Goal: Find specific page/section

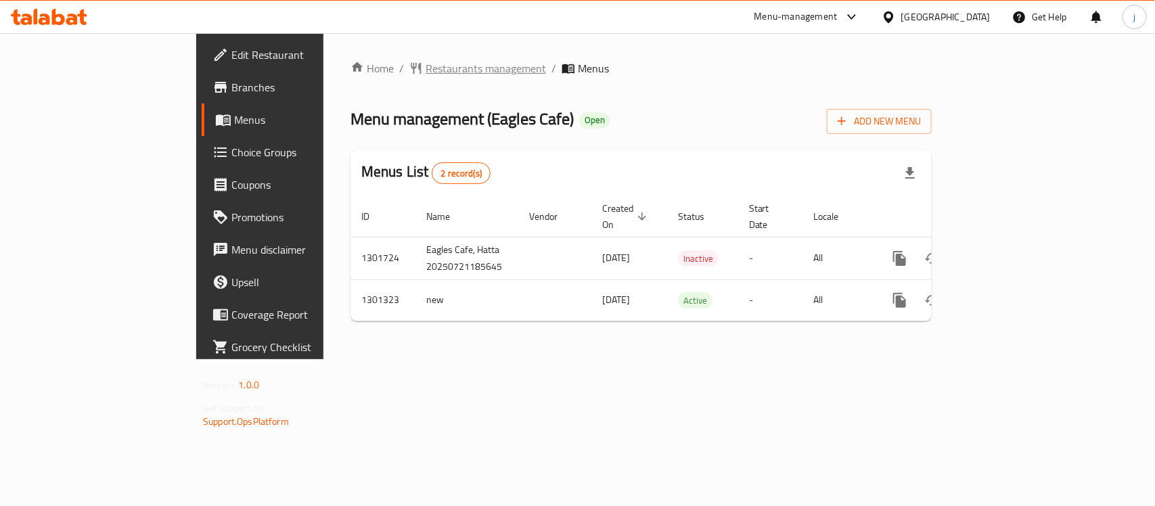
click at [425, 66] on span "Restaurants management" at bounding box center [485, 68] width 120 height 16
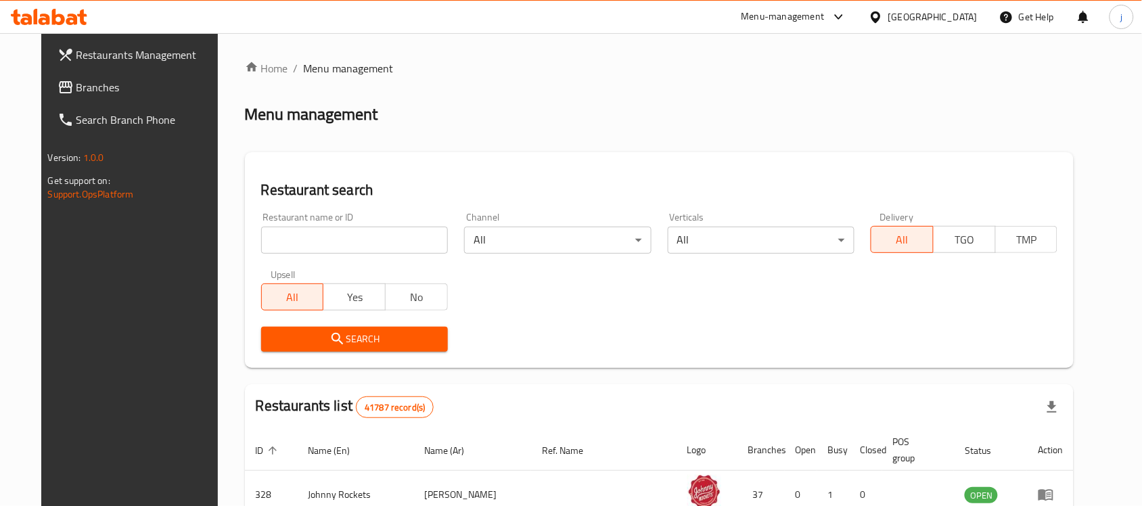
click at [336, 235] on input "search" at bounding box center [354, 240] width 187 height 27
paste input "701975"
type input "701975"
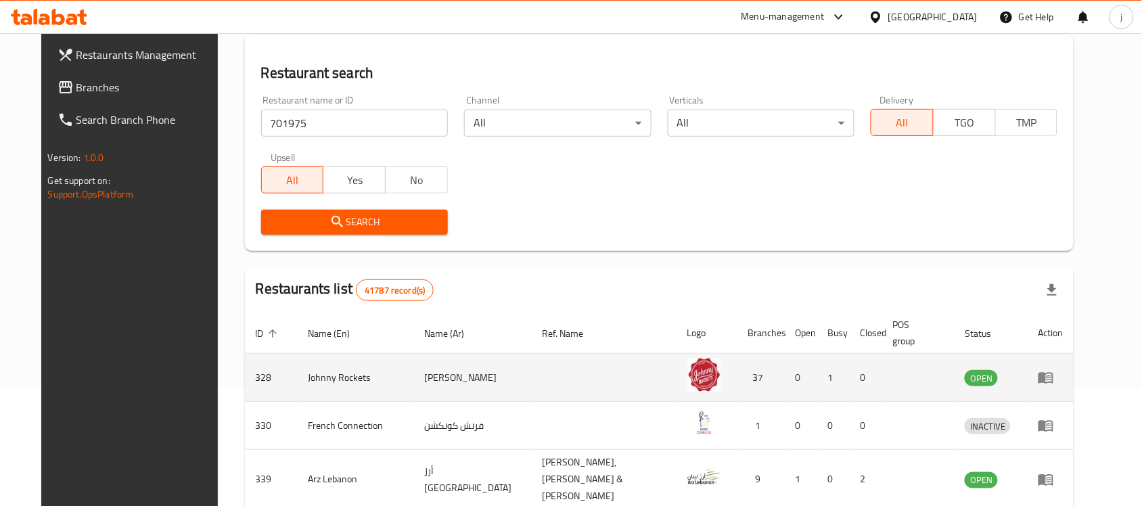
scroll to position [254, 0]
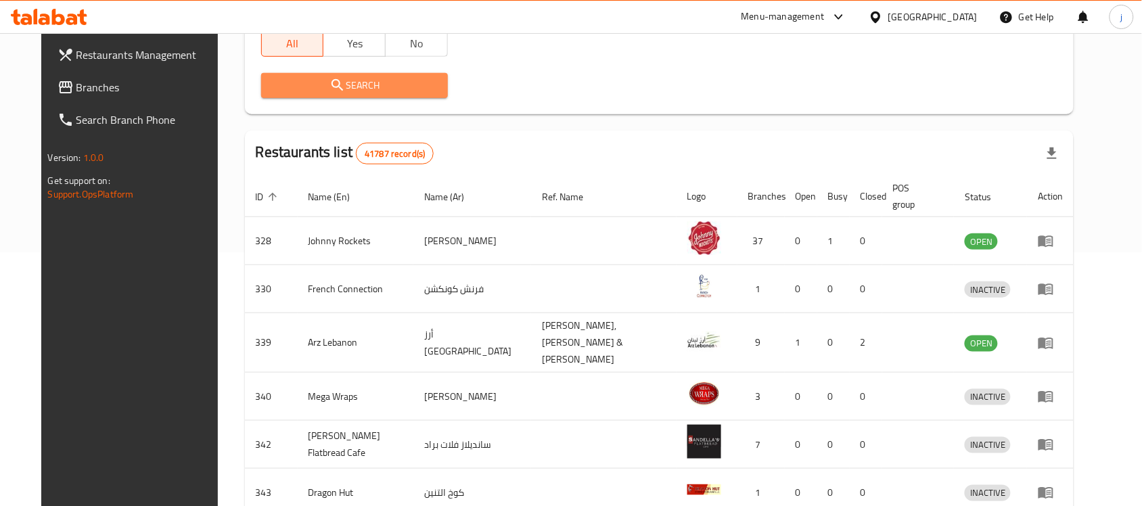
click at [392, 80] on span "Search" at bounding box center [354, 85] width 165 height 17
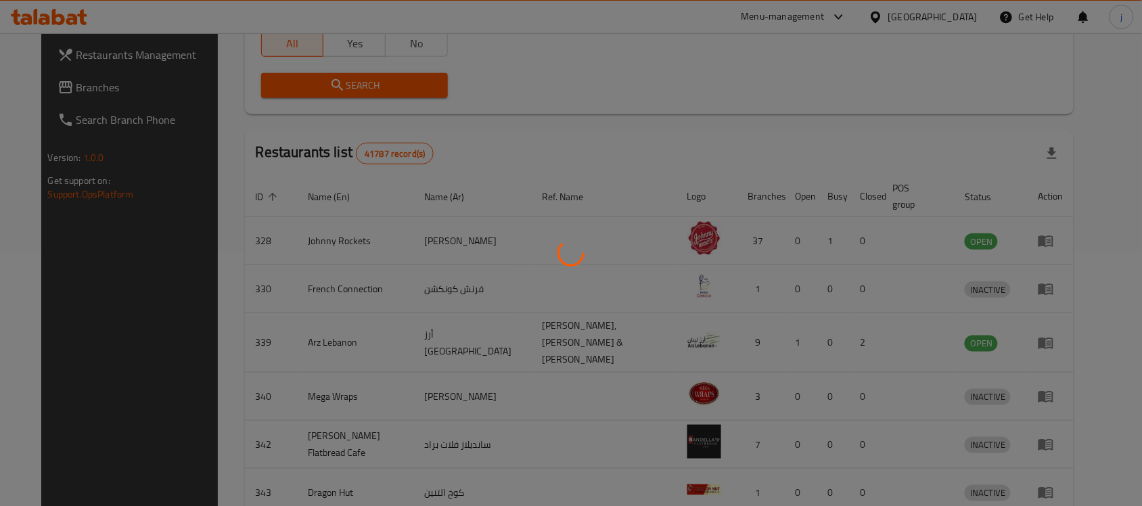
scroll to position [71, 0]
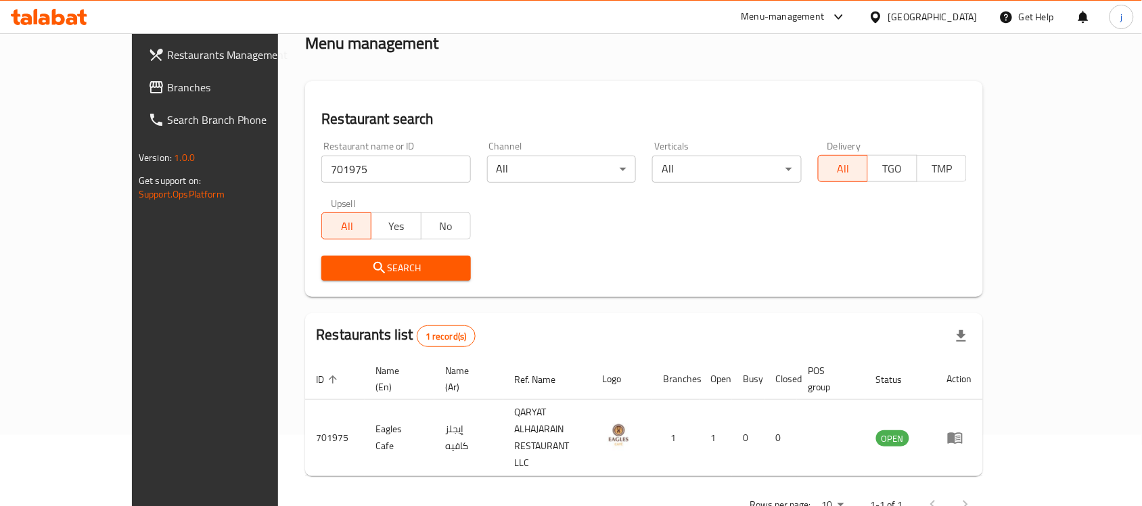
click at [792, 7] on div "Menu-management" at bounding box center [793, 17] width 127 height 32
click at [781, 14] on div "Menu-management" at bounding box center [782, 17] width 83 height 16
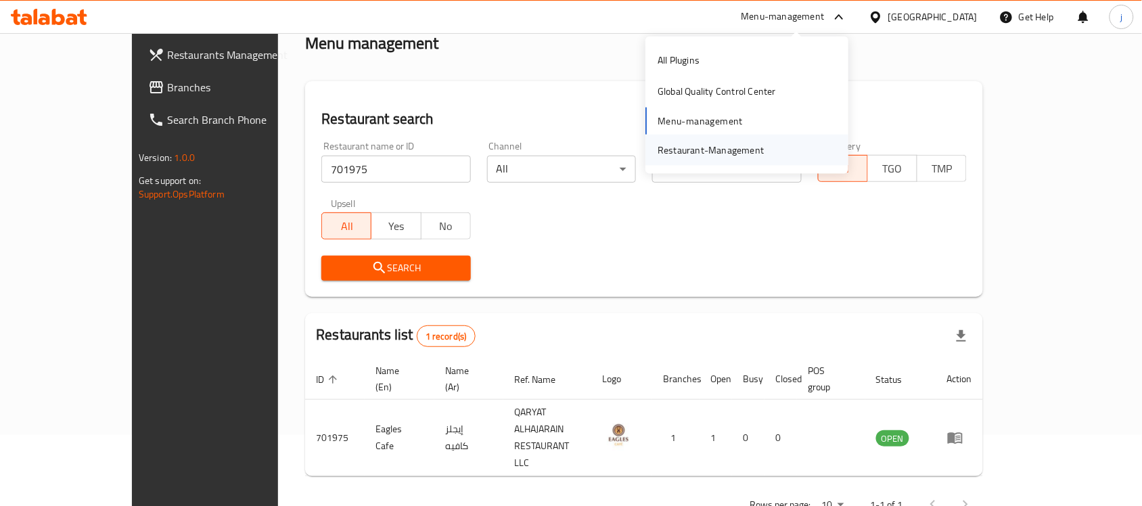
click at [724, 156] on div "Restaurant-Management" at bounding box center [710, 150] width 106 height 15
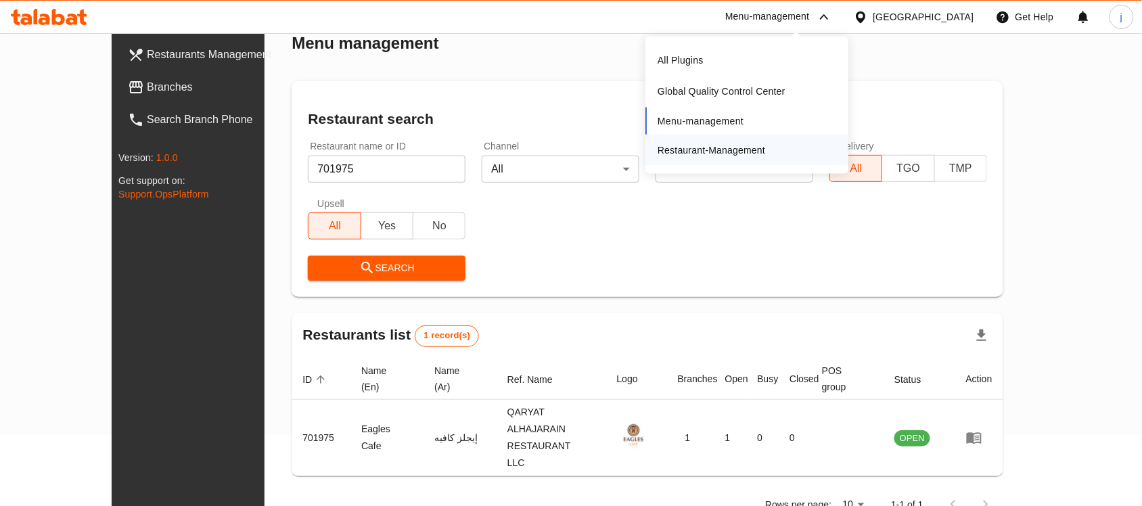
scroll to position [70, 0]
